Goal: Navigation & Orientation: Find specific page/section

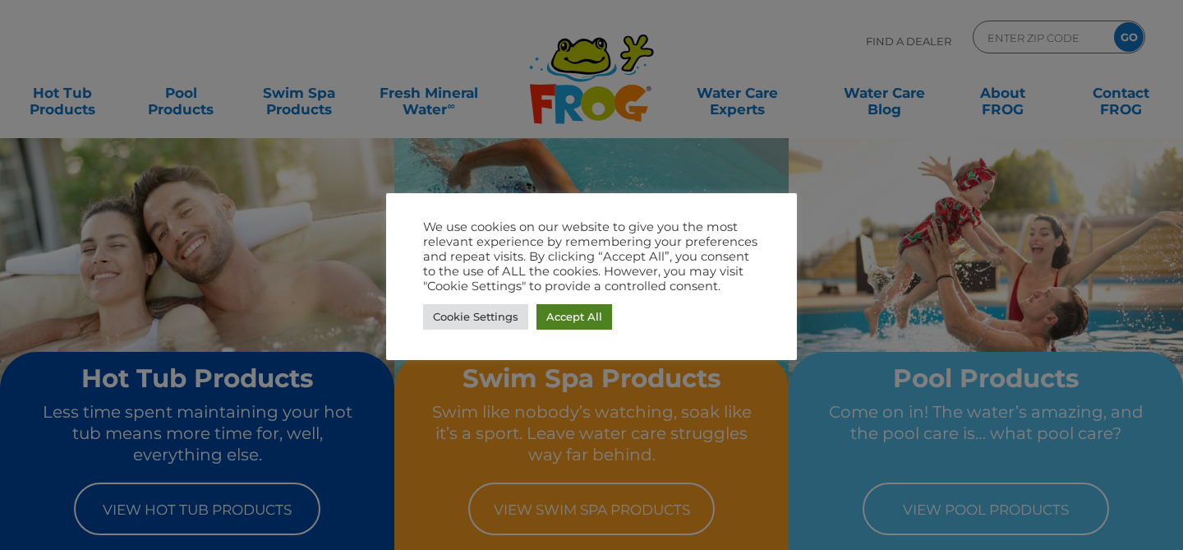
click at [565, 311] on link "Accept All" at bounding box center [575, 316] width 76 height 25
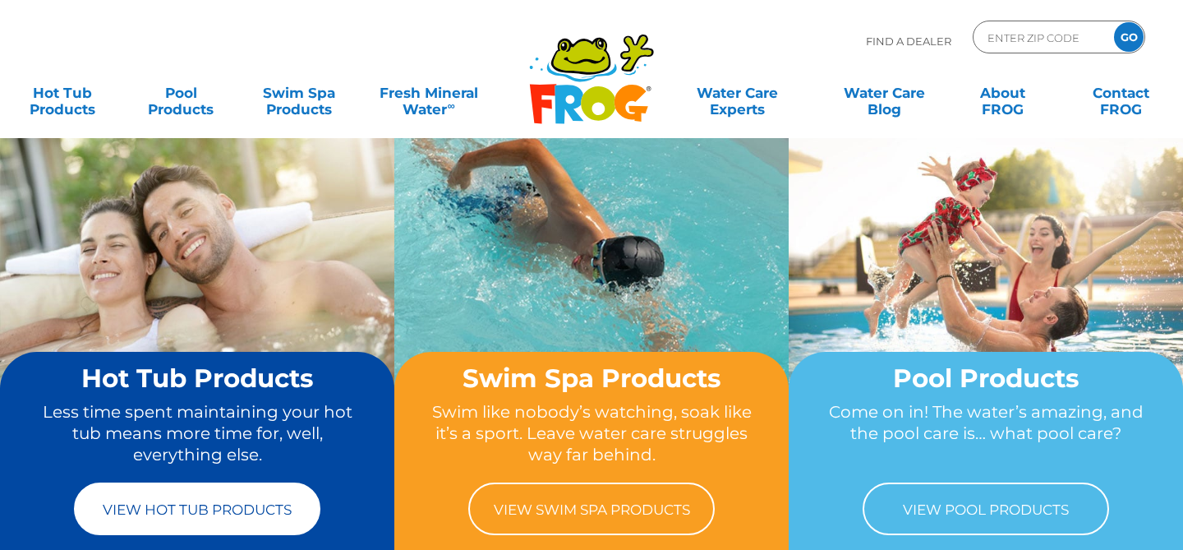
click at [196, 514] on link "View Hot Tub Products" at bounding box center [197, 508] width 247 height 53
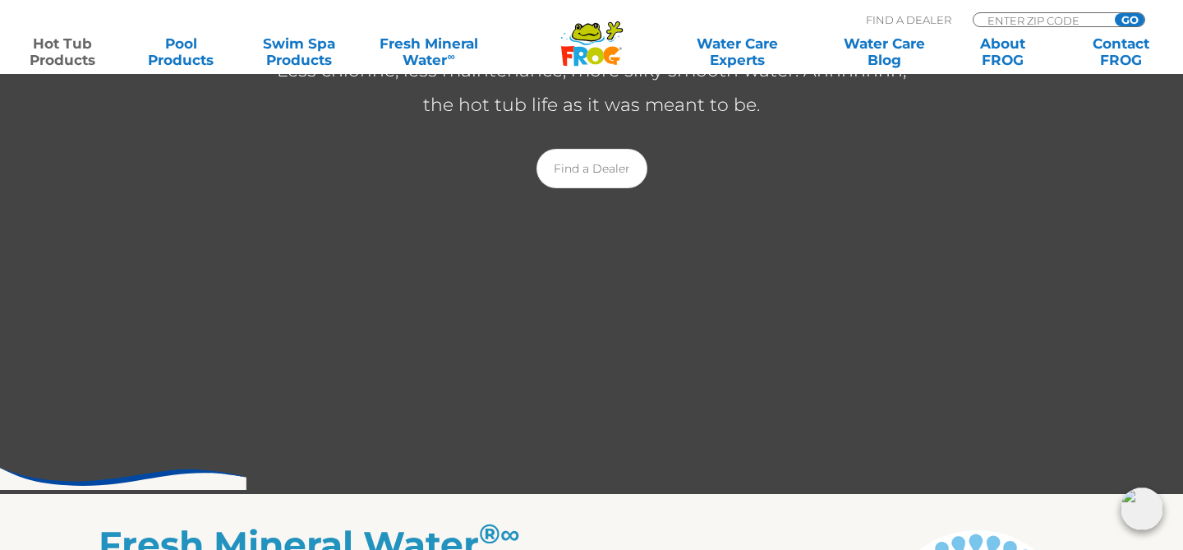
scroll to position [415, 0]
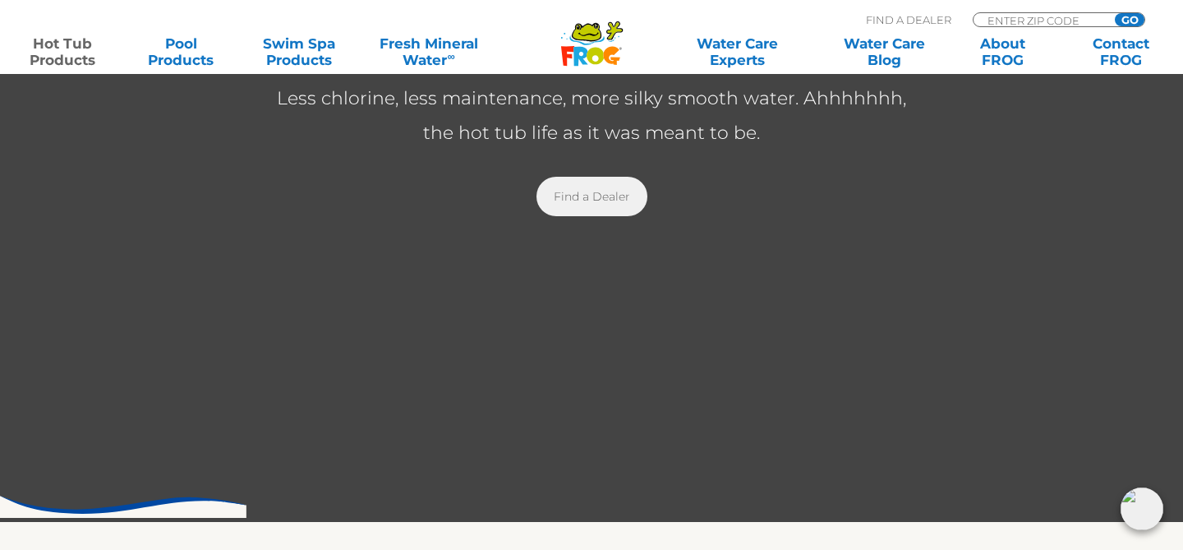
click at [584, 201] on link "Find a Dealer" at bounding box center [592, 196] width 111 height 39
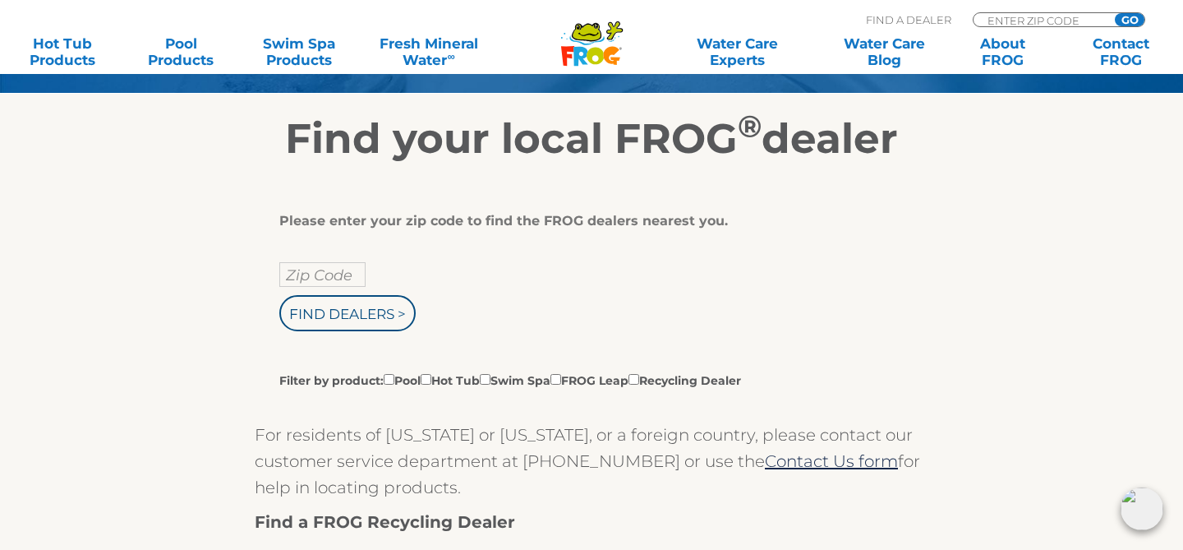
scroll to position [245, 0]
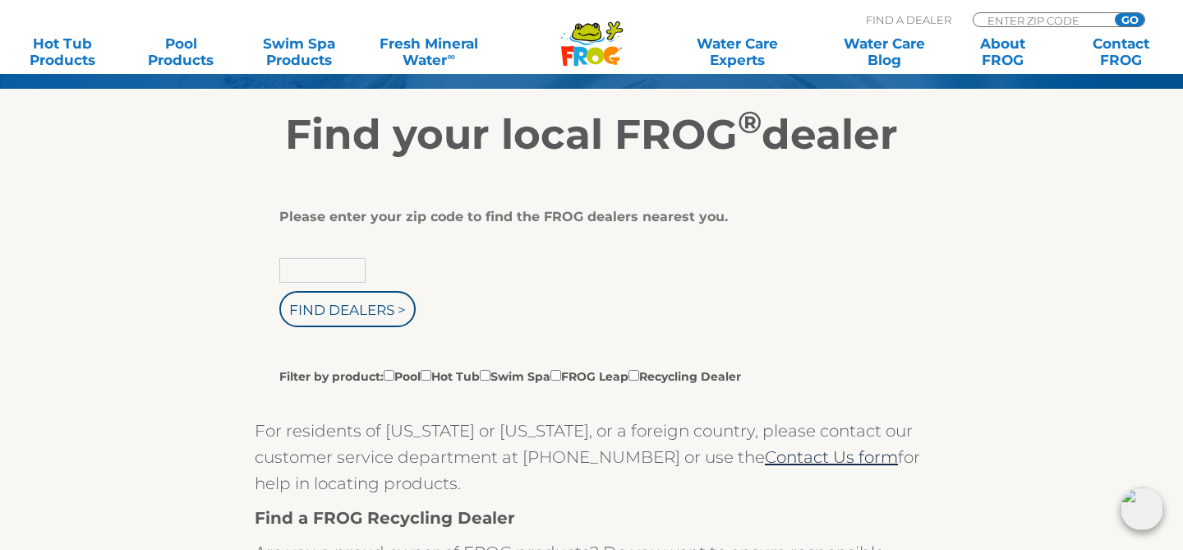
click at [318, 274] on input "text" at bounding box center [322, 270] width 86 height 25
type input "60451"
click at [279, 291] on input "Find Dealers >" at bounding box center [347, 309] width 136 height 36
click at [366, 311] on input "Find Dealers >" at bounding box center [347, 309] width 136 height 36
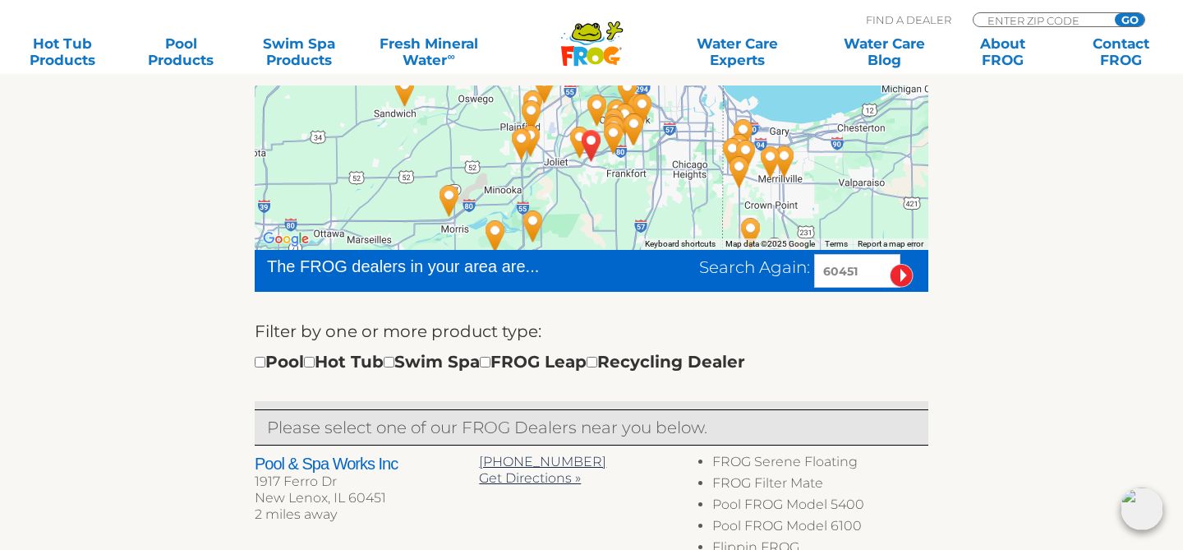
scroll to position [342, 0]
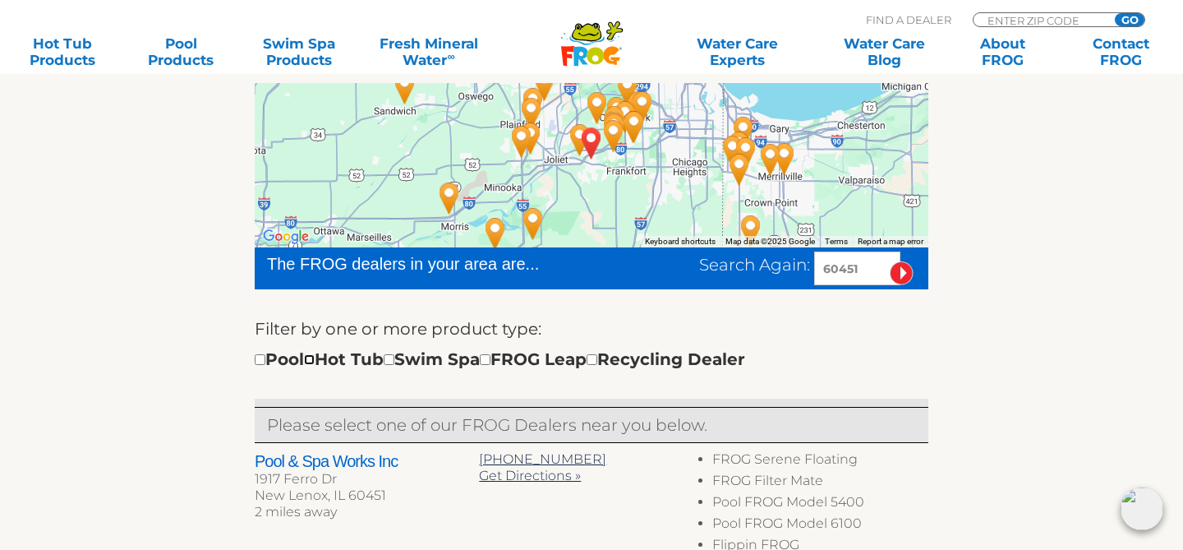
click at [315, 360] on input "checkbox" at bounding box center [309, 359] width 11 height 11
checkbox input "true"
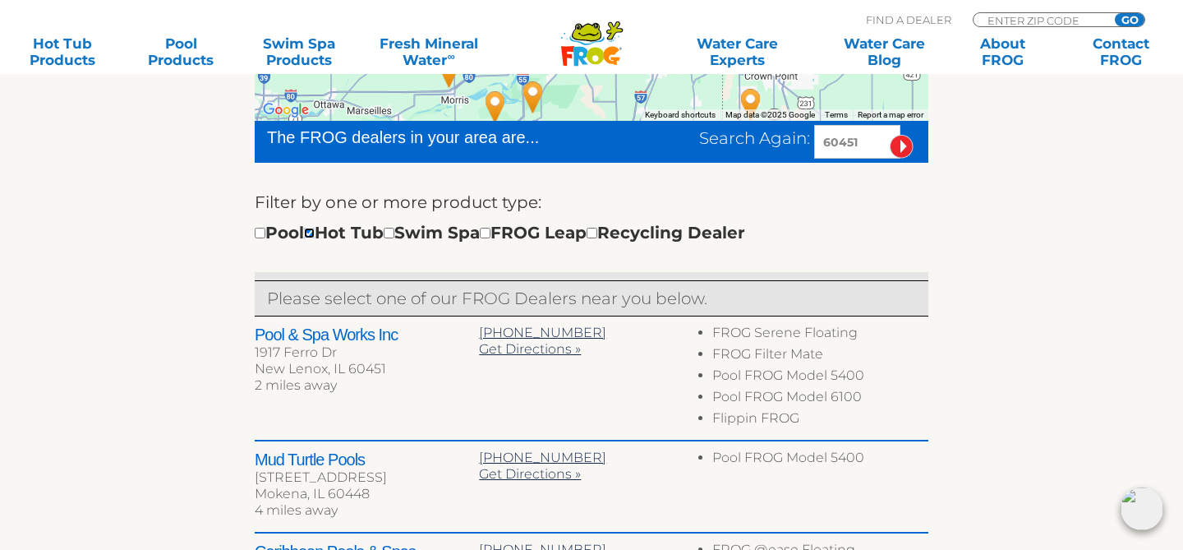
scroll to position [479, 0]
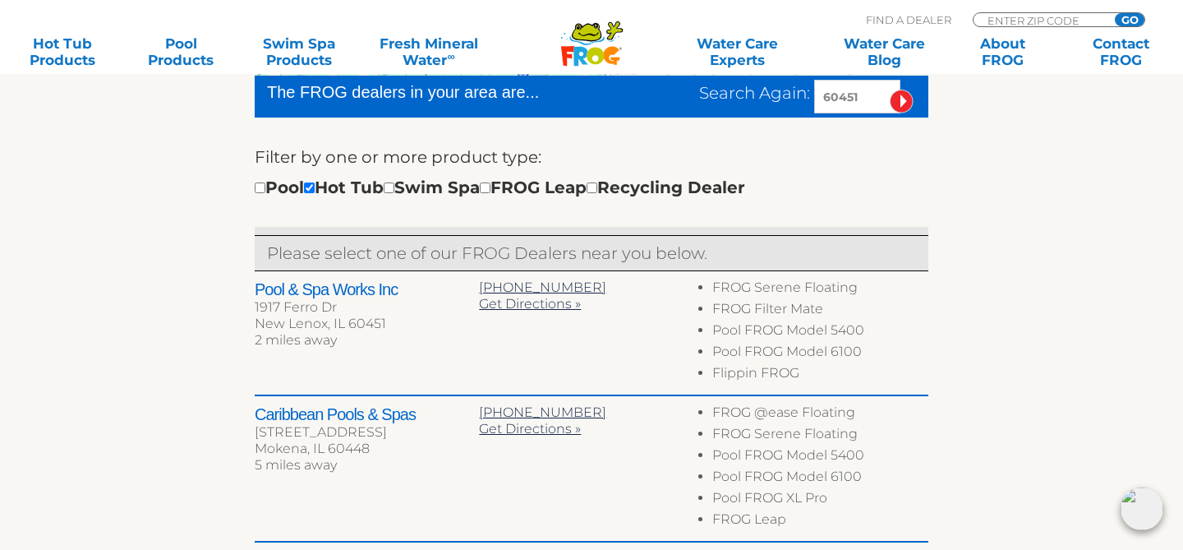
scroll to position [518, 0]
